Goal: Task Accomplishment & Management: Complete application form

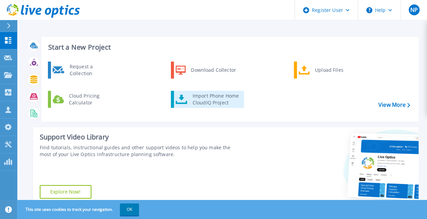
click at [212, 102] on div "Import Phone Home CloudIQ Project" at bounding box center [215, 99] width 53 height 14
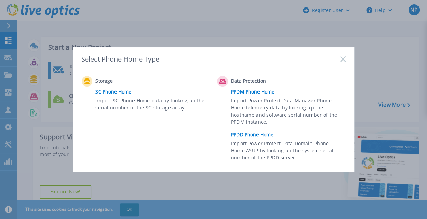
click at [253, 135] on link "PPDD Phone Home" at bounding box center [290, 134] width 118 height 10
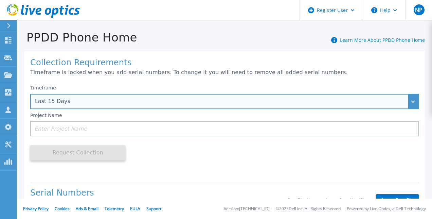
click at [164, 96] on div "Last 15 Days" at bounding box center [224, 101] width 388 height 15
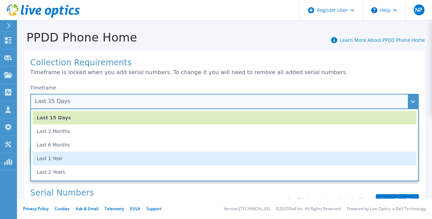
click at [70, 163] on li "Last 1 Year" at bounding box center [225, 158] width 384 height 14
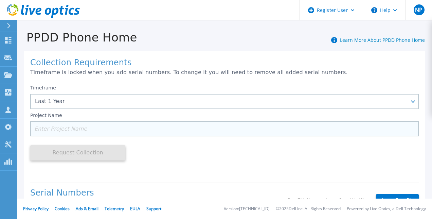
click at [213, 128] on input at bounding box center [224, 128] width 388 height 15
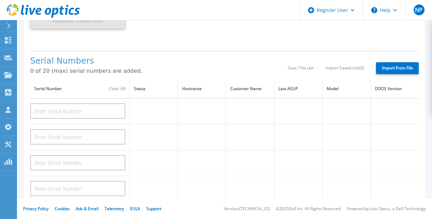
scroll to position [132, 0]
type input "Arya"
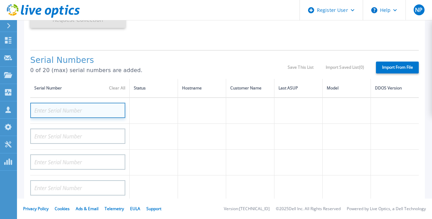
click at [68, 111] on input at bounding box center [77, 110] width 95 height 15
paste input "APM00201708608"
type input "APM00201708608"
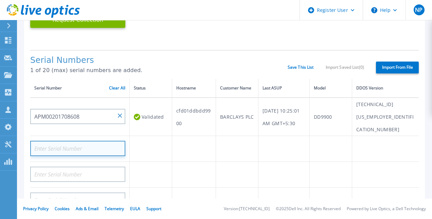
click at [97, 141] on input at bounding box center [77, 148] width 95 height 15
paste input "APM00201714273"
type input "APM00201714273"
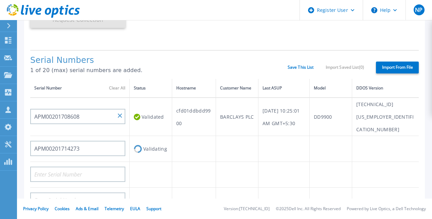
click at [206, 49] on div "Collection Requirements Timeframe is locked when you add serial numbers. To cha…" at bounding box center [224, 137] width 401 height 439
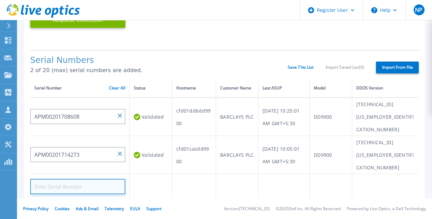
click at [95, 179] on input at bounding box center [77, 186] width 95 height 15
paste input "APM01210301783"
type input "APM01210301783"
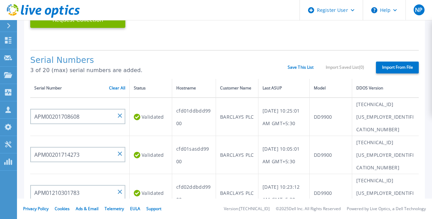
paste input "APM01210301784"
type input "APM01210301784"
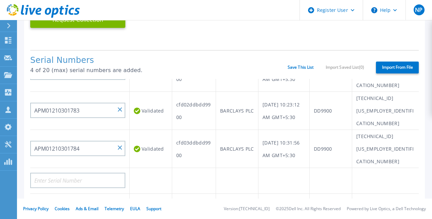
scroll to position [83, 0]
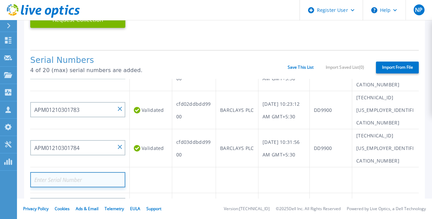
click at [97, 172] on input at bounding box center [77, 179] width 95 height 15
paste input "APM00201714270"
type input "APM00201714270"
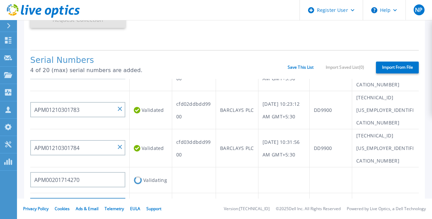
click at [86, 198] on input at bounding box center [77, 205] width 95 height 15
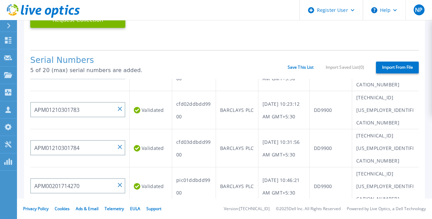
click at [102, 210] on input at bounding box center [77, 217] width 95 height 15
paste input "APM01202301532"
type input "APM01202301532"
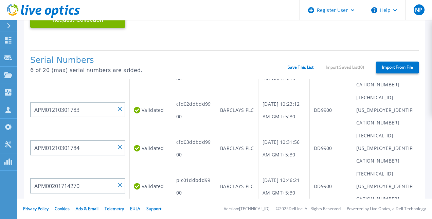
paste input "APM01210221903"
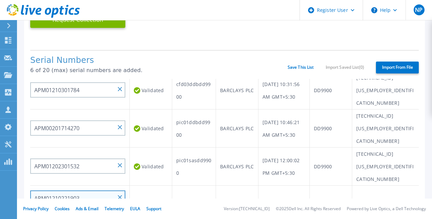
scroll to position [143, 0]
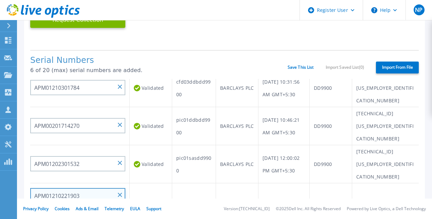
type input "APM01210221903"
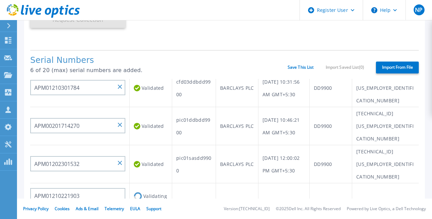
click at [100, 213] on input at bounding box center [77, 220] width 95 height 15
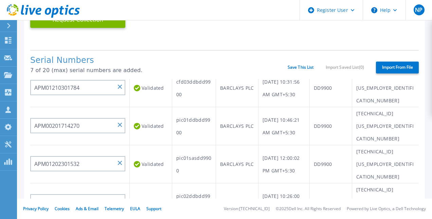
paste input "APM01210221904"
type input "APM01210221904"
click at [176, 58] on h1 "Serial Numbers" at bounding box center [158, 61] width 257 height 10
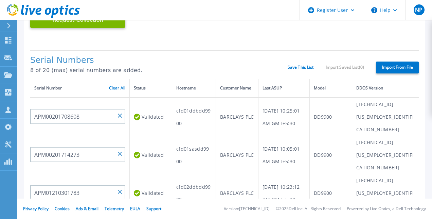
scroll to position [0, 0]
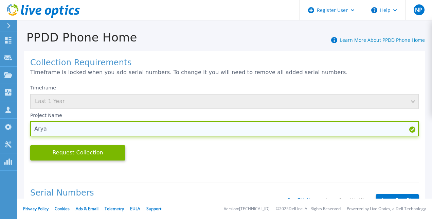
click at [60, 130] on input "Arya" at bounding box center [224, 128] width 388 height 15
type input "A"
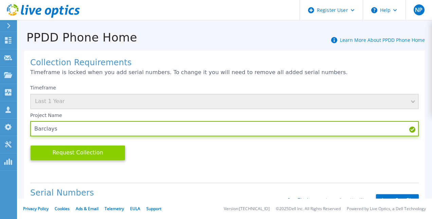
type input "Barclays"
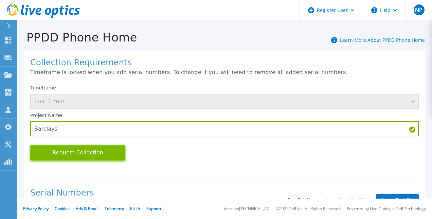
click at [101, 155] on button "Request Collection" at bounding box center [77, 152] width 95 height 15
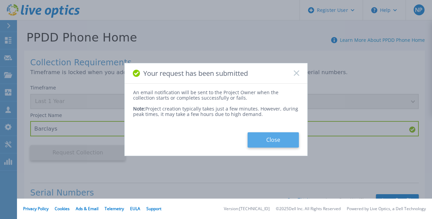
click at [273, 144] on button "Close" at bounding box center [272, 139] width 51 height 15
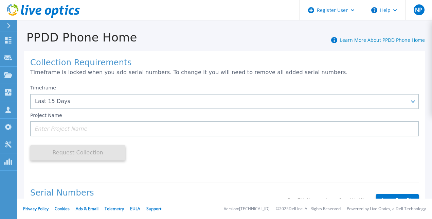
click at [362, 157] on div "Timeframe Last 15 Days Last 15 Days Last 2 Months Last 6 Months Last 1 Year Las…" at bounding box center [224, 129] width 388 height 96
